Goal: Task Accomplishment & Management: Use online tool/utility

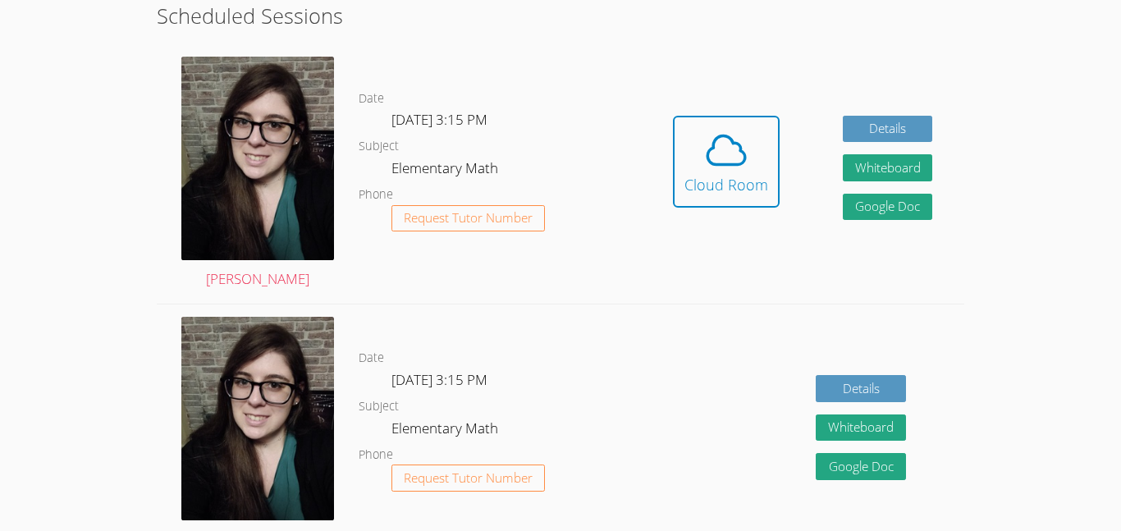
scroll to position [481, 0]
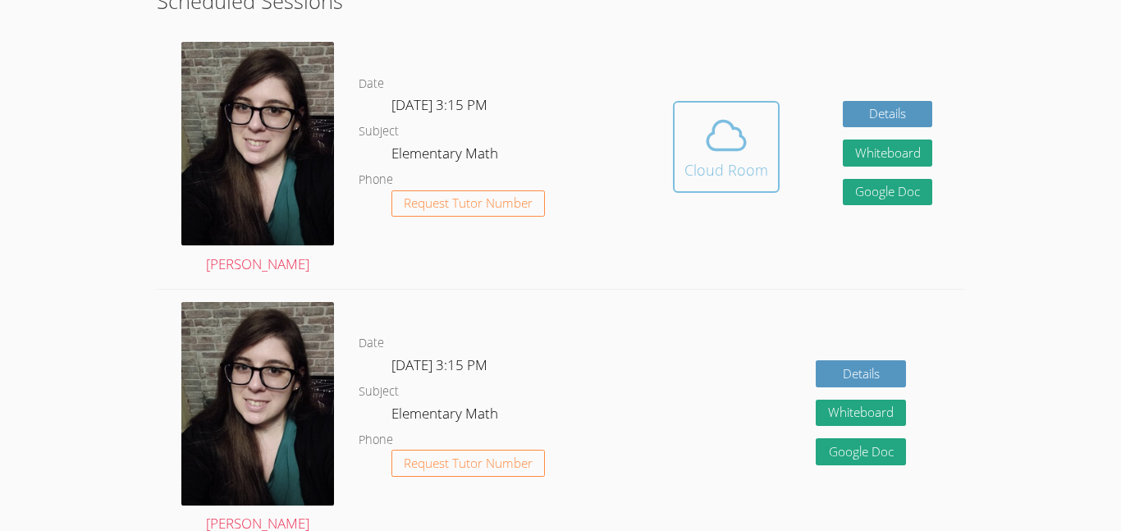
click at [726, 153] on icon at bounding box center [726, 135] width 46 height 46
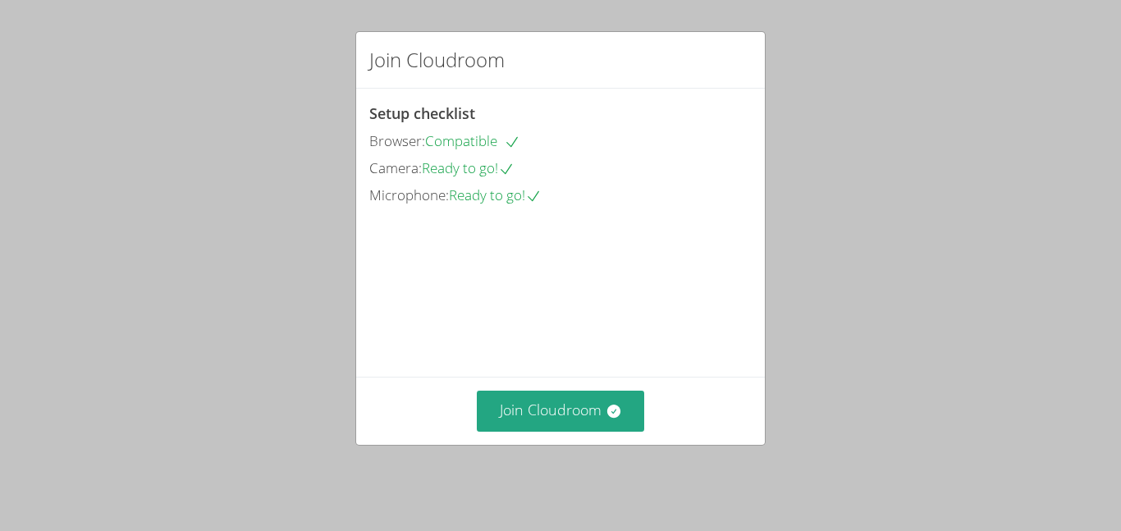
click at [470, 161] on span "Ready to go!" at bounding box center [468, 167] width 93 height 19
click at [511, 178] on div "Camera: Ready to go!" at bounding box center [560, 169] width 382 height 24
click at [514, 168] on icon at bounding box center [506, 169] width 16 height 16
click at [514, 167] on icon at bounding box center [506, 169] width 16 height 16
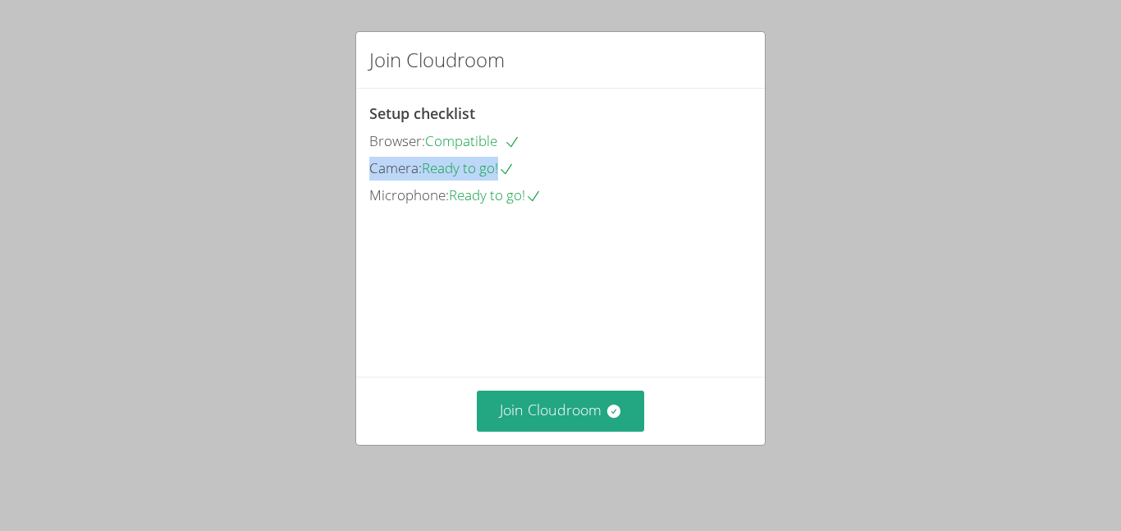
click at [514, 167] on icon at bounding box center [506, 169] width 16 height 16
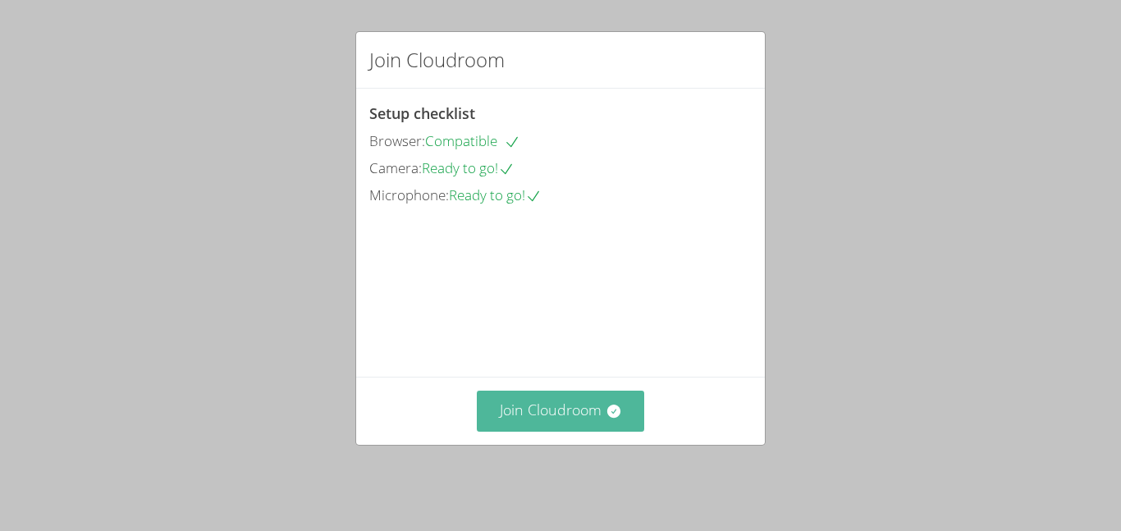
click at [541, 426] on button "Join Cloudroom" at bounding box center [561, 410] width 168 height 40
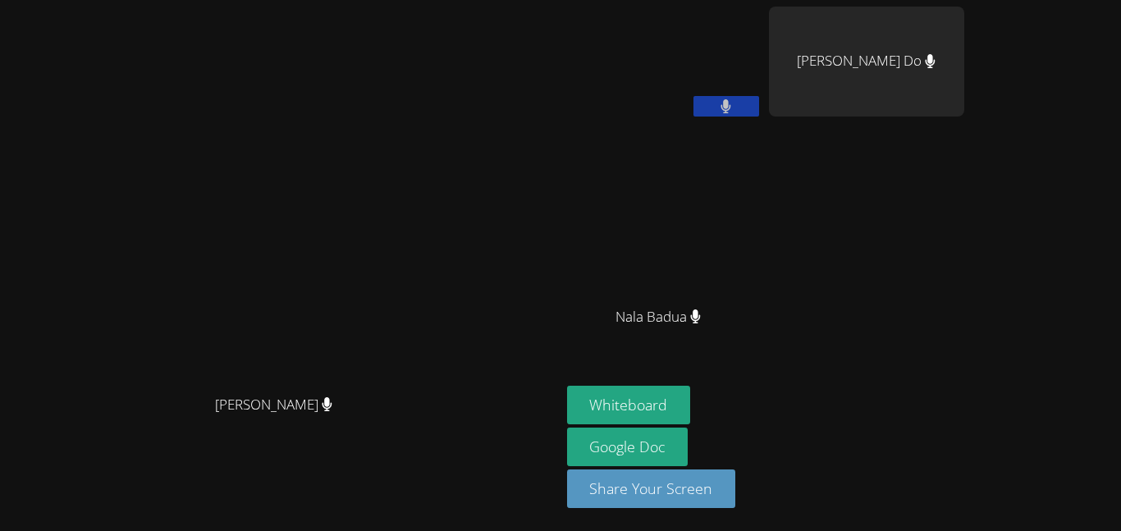
click at [759, 96] on button at bounding box center [726, 106] width 66 height 21
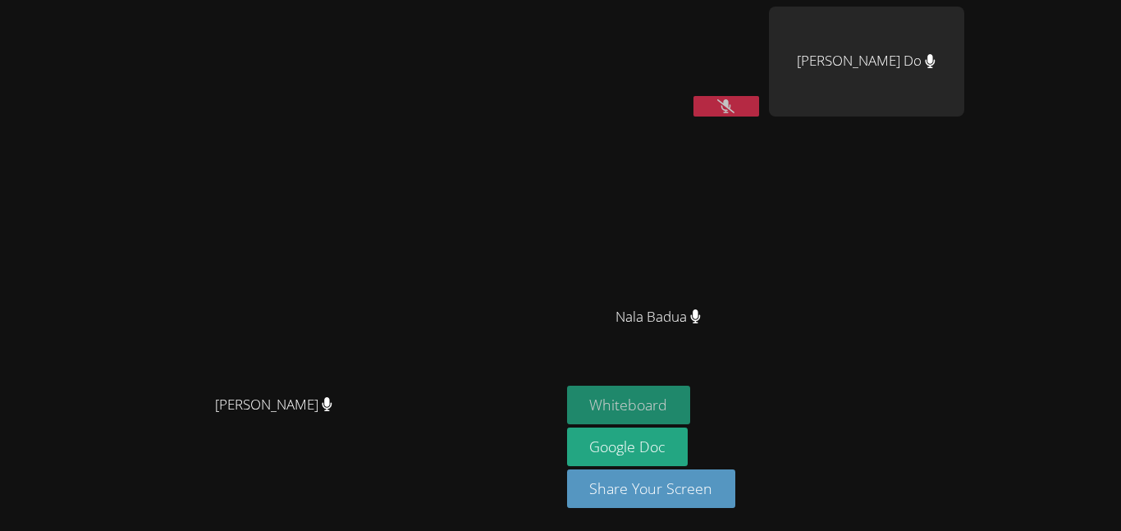
click at [691, 400] on button "Whiteboard" at bounding box center [629, 405] width 124 height 39
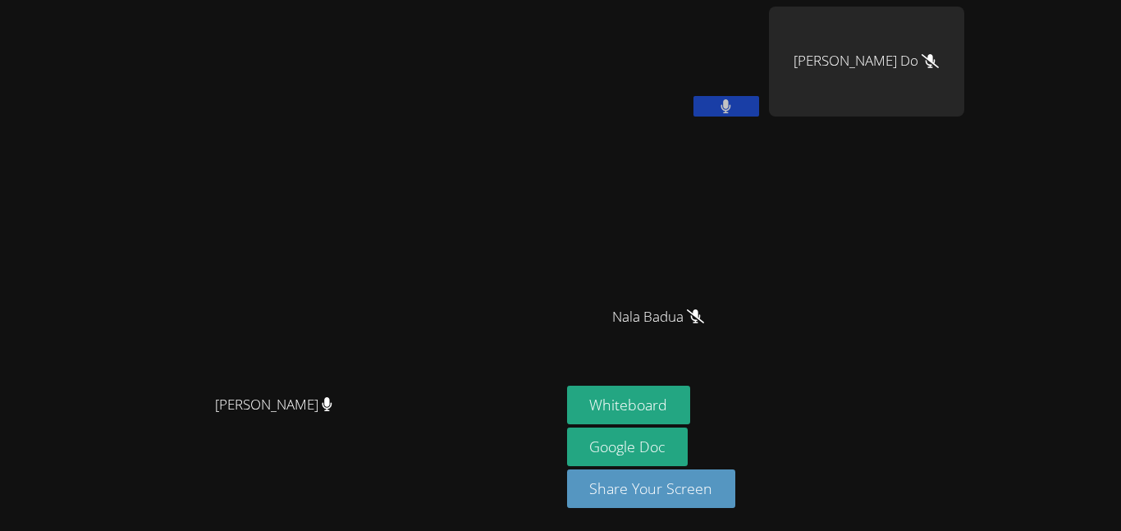
click at [759, 98] on button at bounding box center [726, 106] width 66 height 21
click at [759, 96] on button at bounding box center [726, 106] width 66 height 21
click at [403, 254] on video at bounding box center [280, 233] width 246 height 308
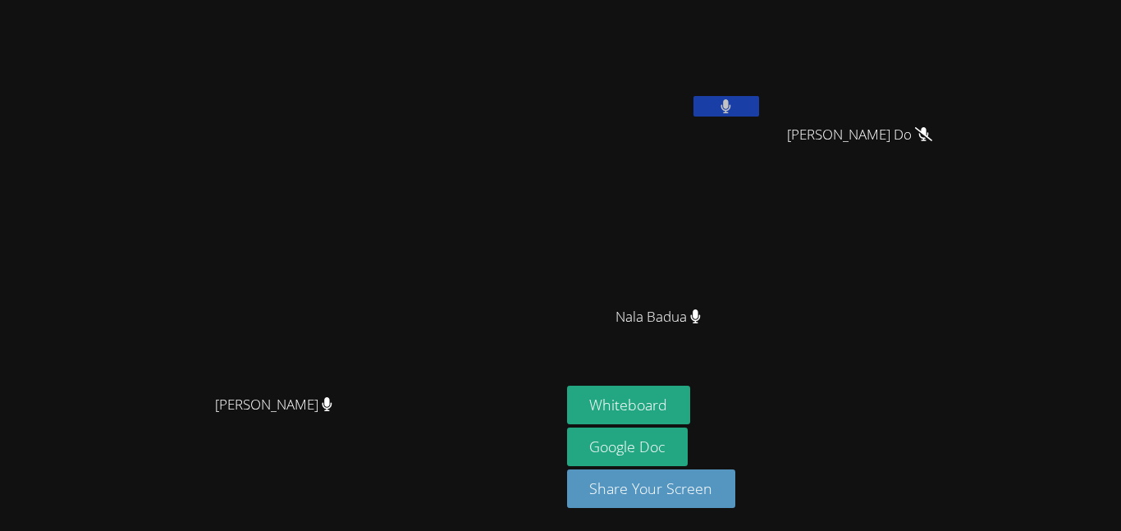
click at [762, 189] on div "Nala Badua" at bounding box center [664, 244] width 195 height 110
click at [759, 97] on button at bounding box center [726, 106] width 66 height 21
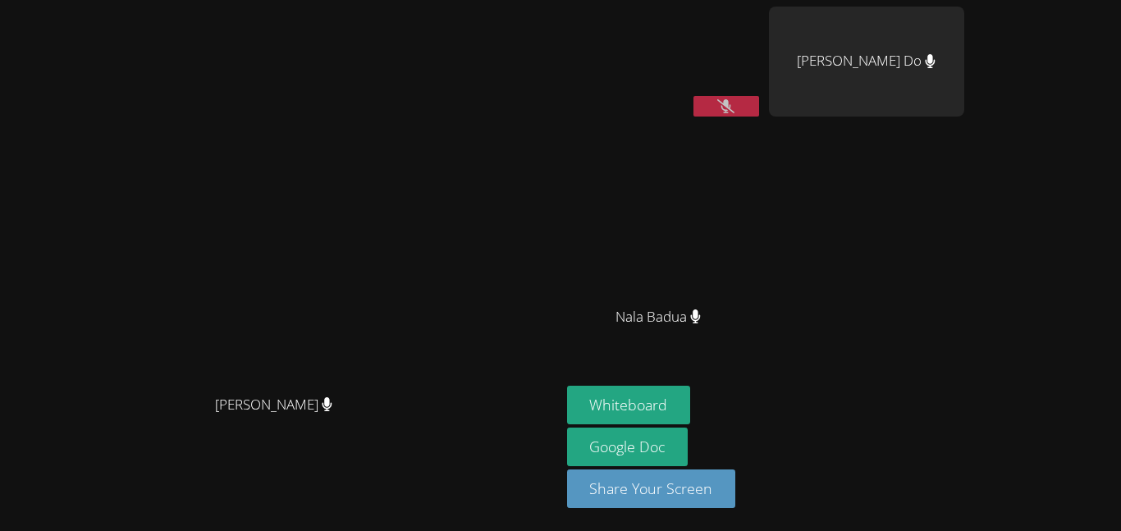
click at [759, 106] on button at bounding box center [726, 106] width 66 height 21
click at [759, 108] on button at bounding box center [726, 106] width 66 height 21
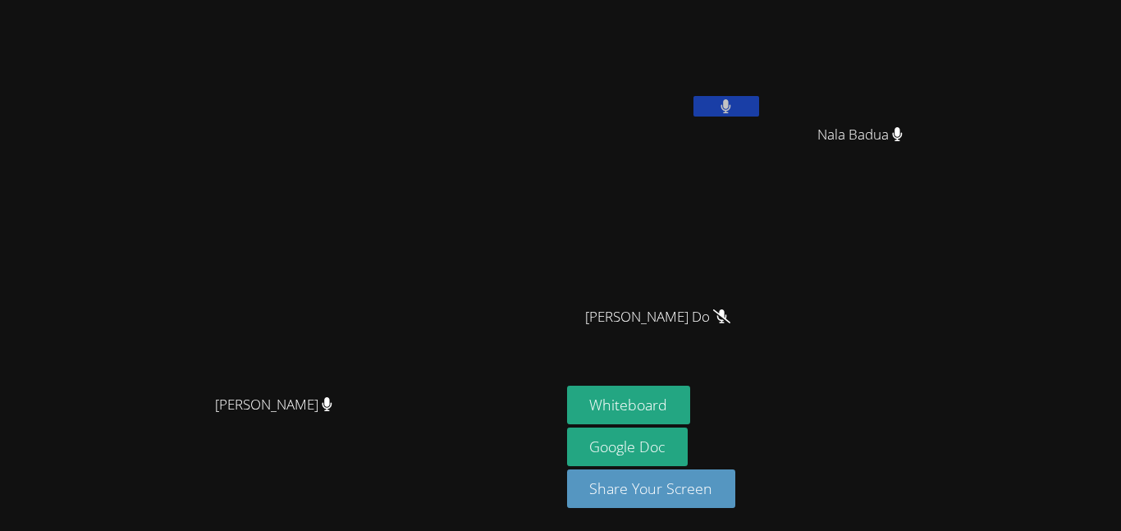
click at [759, 114] on button at bounding box center [726, 106] width 66 height 21
click at [731, 103] on icon at bounding box center [725, 106] width 11 height 14
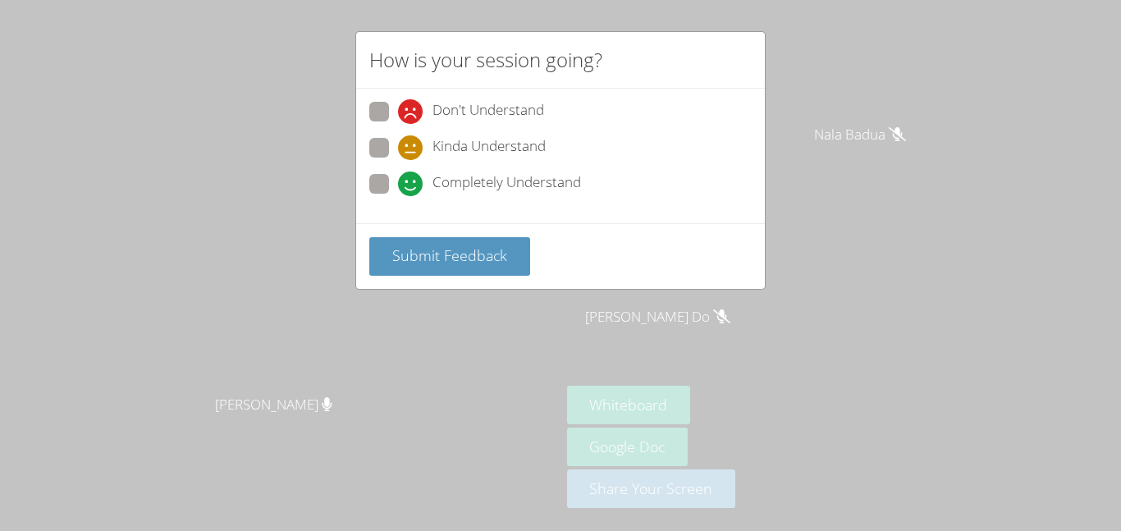
click at [369, 138] on label "Kinda Understand" at bounding box center [457, 149] width 176 height 22
click at [398, 138] on input "Kinda Understand" at bounding box center [405, 145] width 14 height 14
radio input "true"
click at [431, 241] on button "Submit Feedback" at bounding box center [449, 256] width 161 height 39
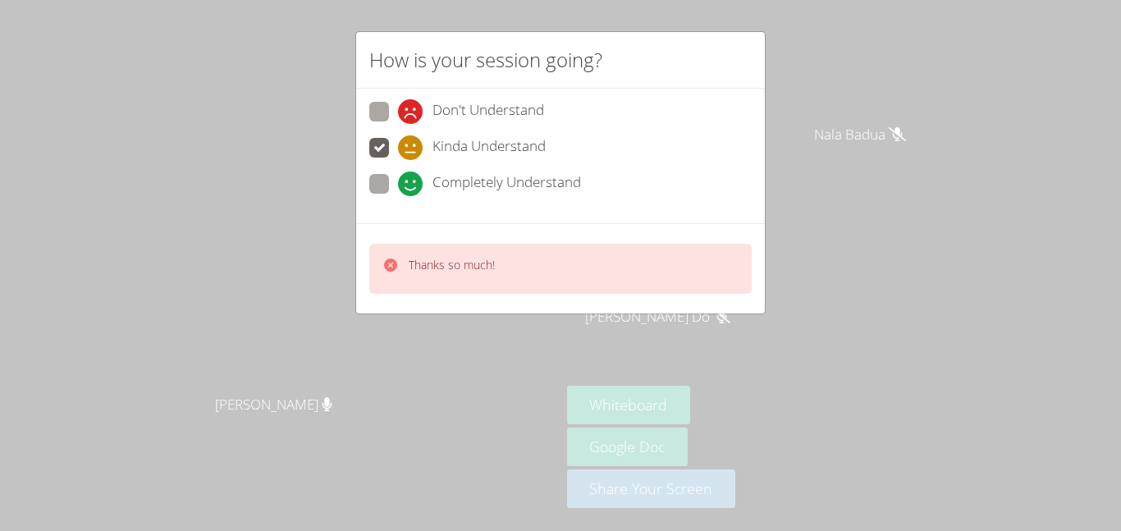
click at [458, 279] on div "Thanks so much!" at bounding box center [452, 269] width 86 height 24
click at [384, 258] on icon at bounding box center [390, 265] width 16 height 16
click at [389, 272] on video at bounding box center [280, 233] width 246 height 308
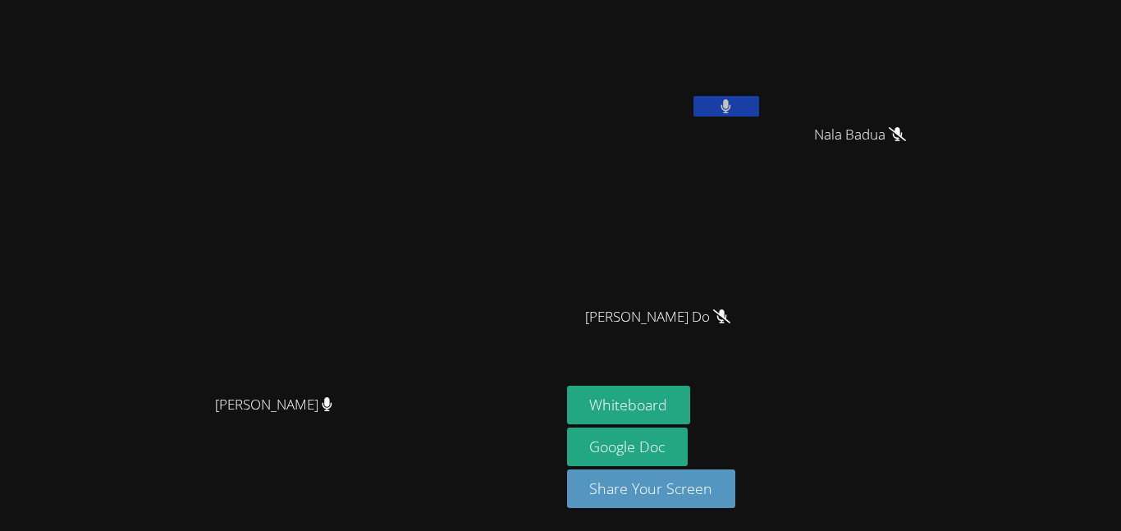
click at [759, 105] on button at bounding box center [726, 106] width 66 height 21
